Goal: Task Accomplishment & Management: Manage account settings

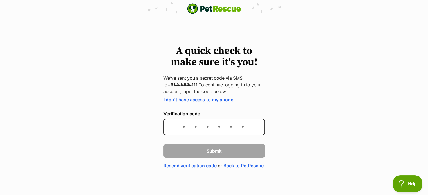
click at [405, 140] on div "A quick check to make sure it's you! We’ve sent you a secret code via SMS to +6…" at bounding box center [214, 108] width 428 height 124
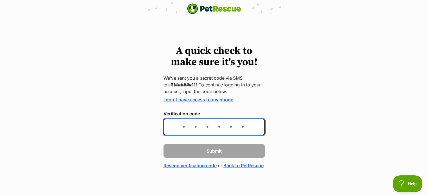
click at [212, 131] on input "Verification code" at bounding box center [213, 127] width 101 height 17
type input "733693"
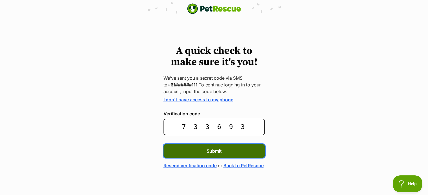
click at [215, 150] on span "Submit" at bounding box center [213, 151] width 15 height 7
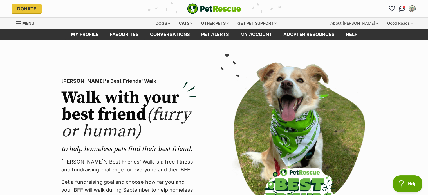
click at [16, 23] on span "Menu" at bounding box center [18, 23] width 5 height 1
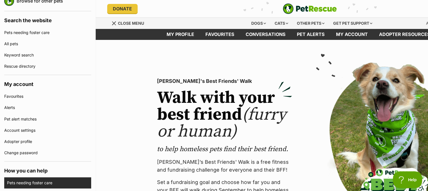
scroll to position [141, 0]
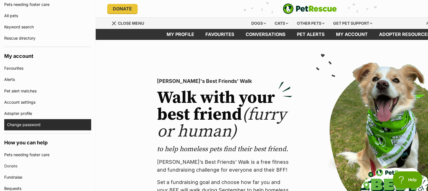
click at [27, 122] on link "Change password" at bounding box center [49, 124] width 84 height 11
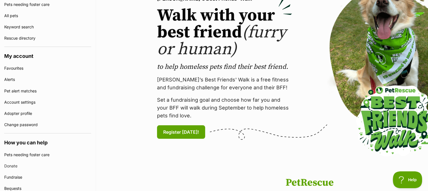
scroll to position [0, 0]
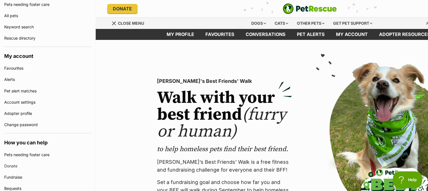
click at [114, 23] on span "Menu" at bounding box center [114, 23] width 4 height 4
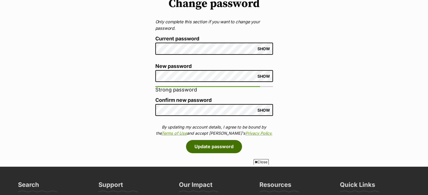
click at [215, 146] on button "Update password" at bounding box center [214, 146] width 56 height 13
